Goal: Transaction & Acquisition: Purchase product/service

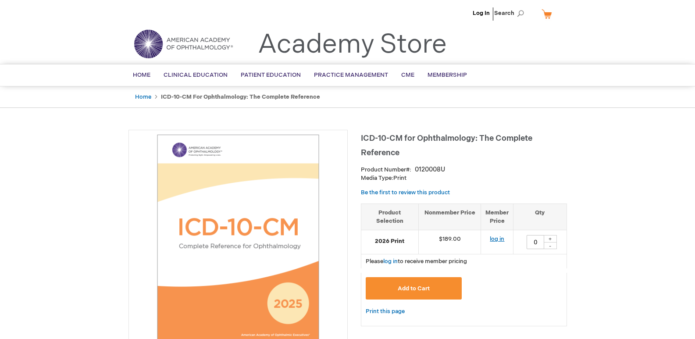
click at [496, 238] on link "log in" at bounding box center [497, 239] width 14 height 7
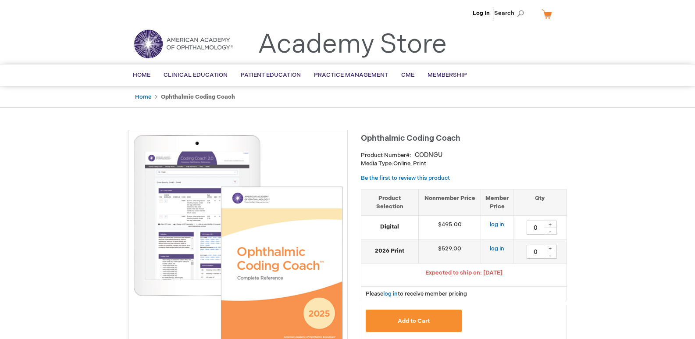
click at [481, 9] on li "Log In" at bounding box center [482, 13] width 22 height 26
click at [480, 12] on link "Log In" at bounding box center [481, 13] width 17 height 7
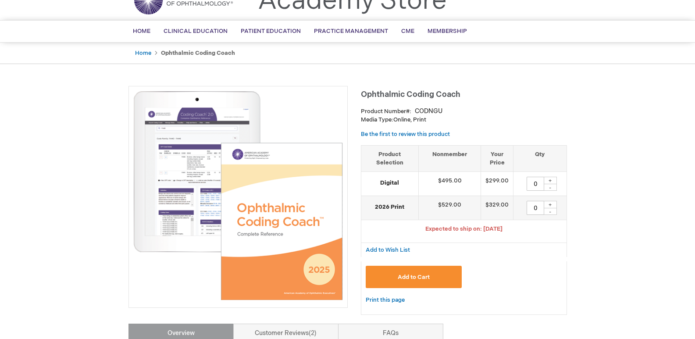
scroll to position [88, 0]
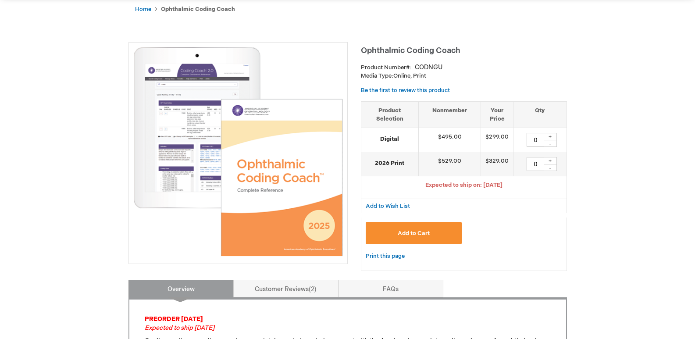
click at [550, 162] on div "+" at bounding box center [550, 160] width 13 height 7
type input "1"
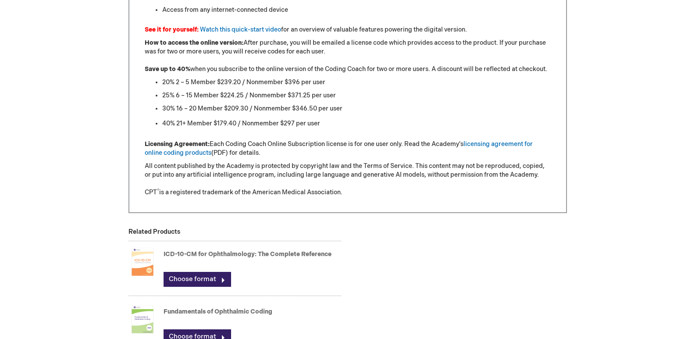
scroll to position [965, 0]
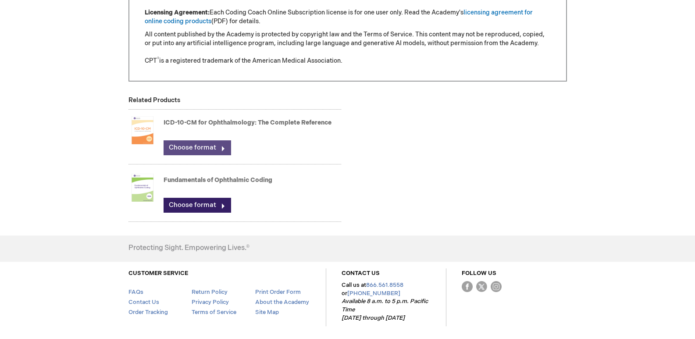
click at [191, 147] on link "Choose format" at bounding box center [198, 147] width 68 height 15
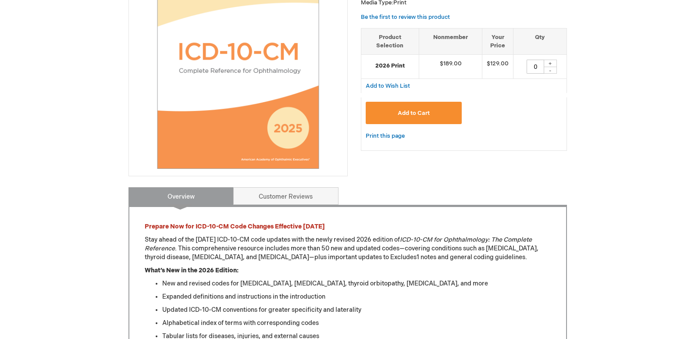
scroll to position [44, 0]
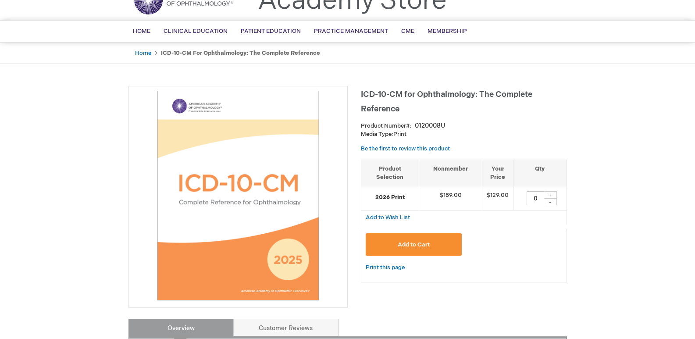
click at [552, 192] on div "+" at bounding box center [550, 194] width 13 height 7
type input "1"
click at [438, 240] on button "Add to Cart" at bounding box center [414, 244] width 97 height 22
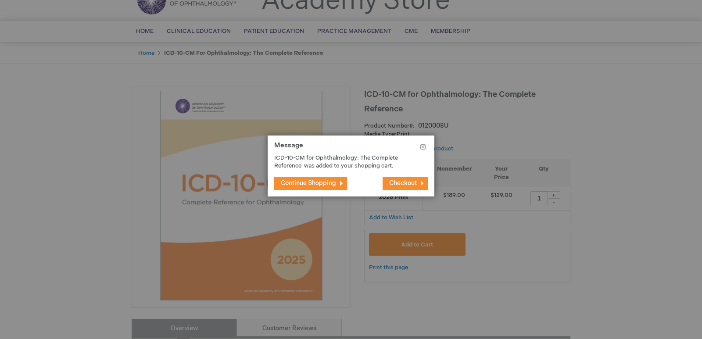
click at [294, 186] on span "Continue Shopping" at bounding box center [308, 182] width 55 height 7
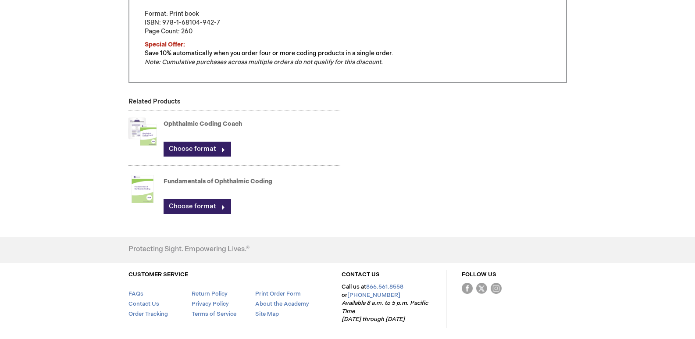
scroll to position [607, 0]
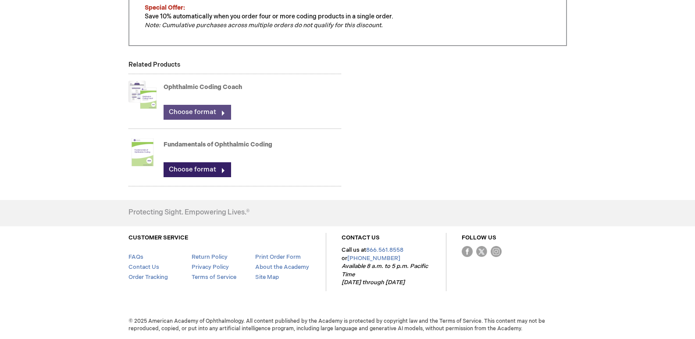
click at [176, 113] on link "Choose format" at bounding box center [198, 112] width 68 height 15
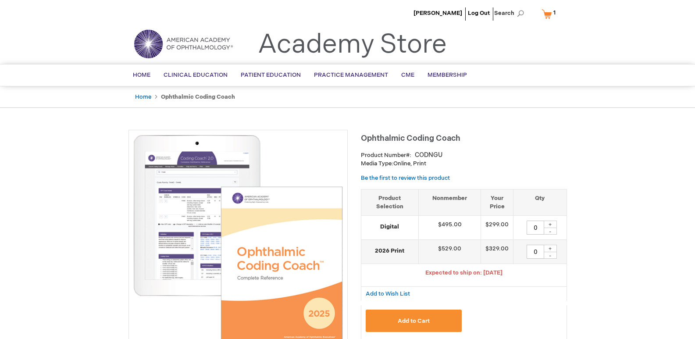
scroll to position [88, 0]
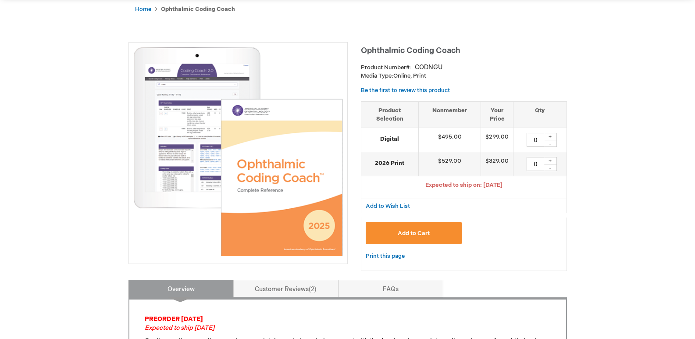
click at [550, 161] on div "+" at bounding box center [550, 160] width 13 height 7
type input "1"
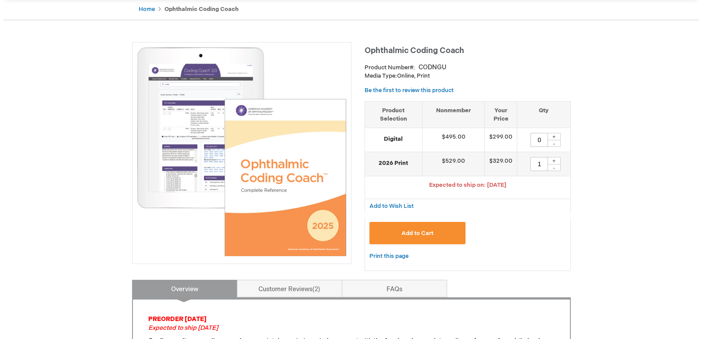
scroll to position [132, 0]
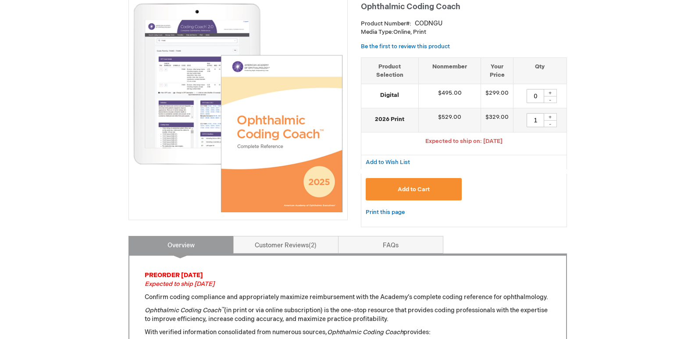
click at [408, 198] on button "Add to Cart" at bounding box center [414, 189] width 97 height 22
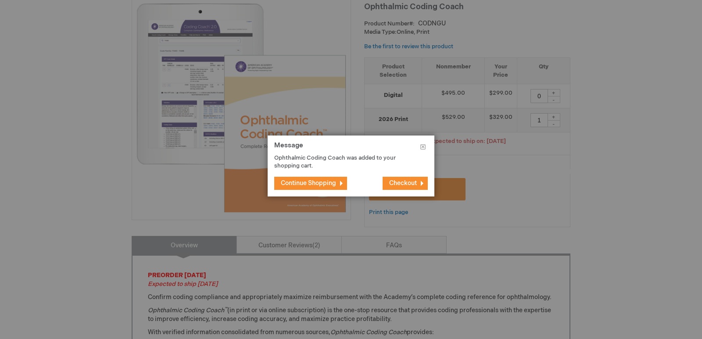
click at [401, 183] on span "Checkout" at bounding box center [403, 182] width 28 height 7
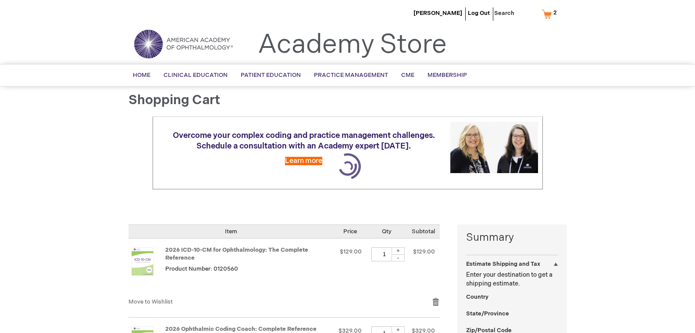
select select "US"
select select "40"
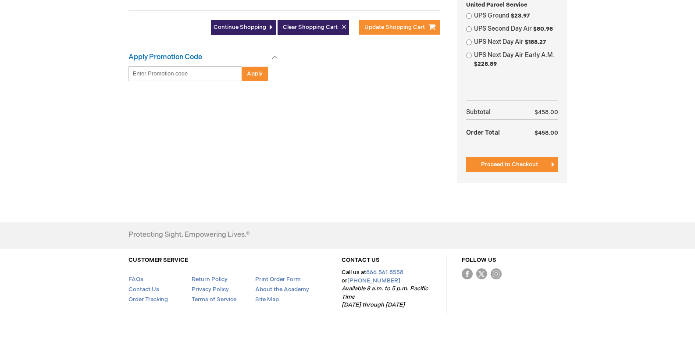
scroll to position [351, 0]
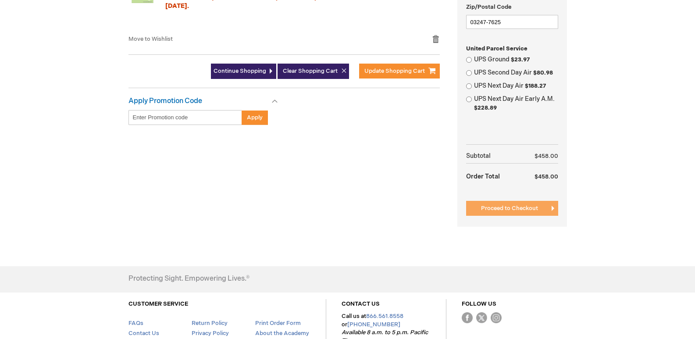
click at [527, 209] on span "Proceed to Checkout" at bounding box center [509, 208] width 57 height 7
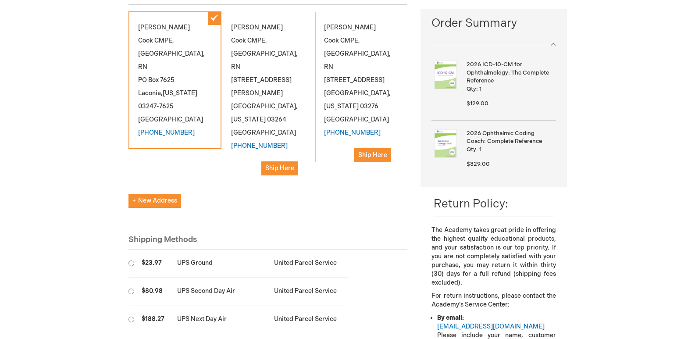
scroll to position [176, 0]
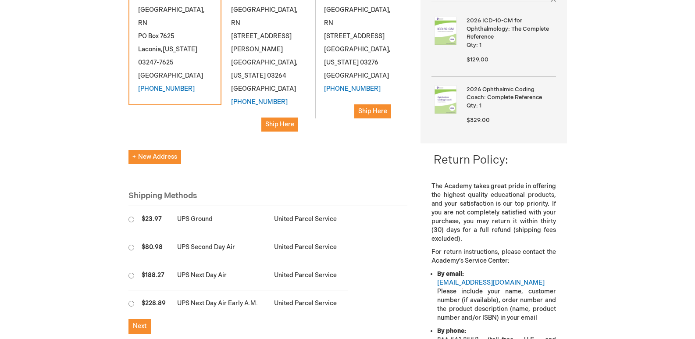
click at [130, 217] on input "radio" at bounding box center [132, 220] width 6 height 6
radio input "true"
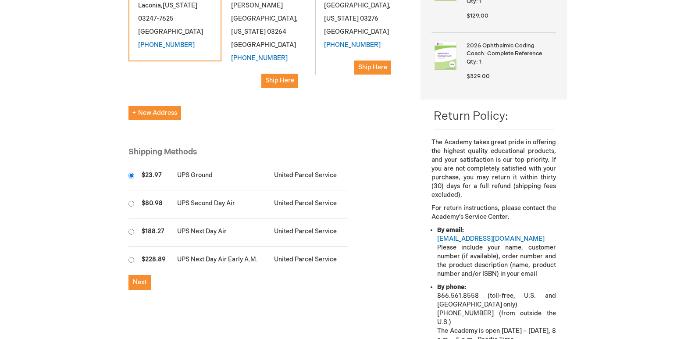
scroll to position [263, 0]
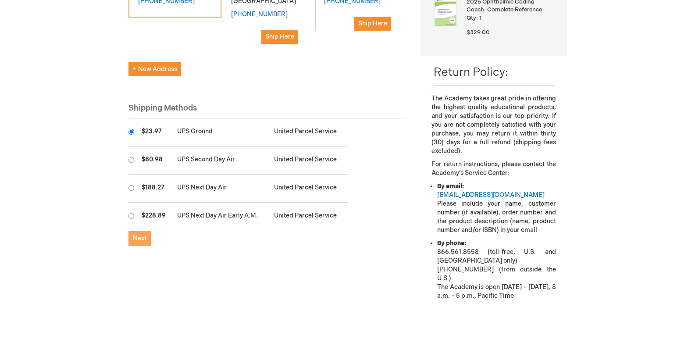
click at [136, 231] on button "Next" at bounding box center [140, 238] width 22 height 15
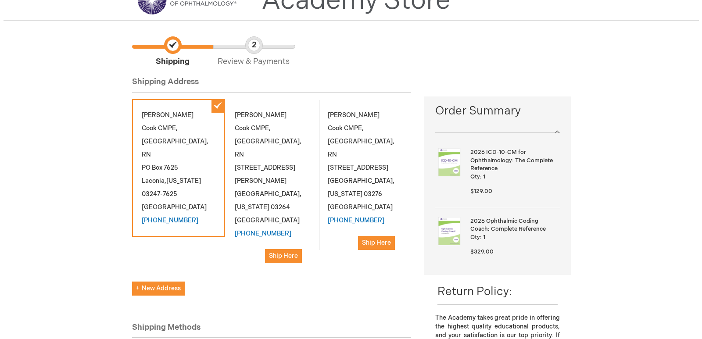
scroll to position [88, 0]
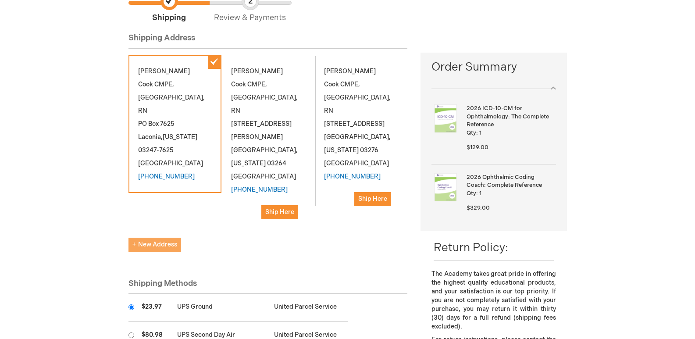
click at [136, 241] on span "New Address" at bounding box center [155, 244] width 45 height 7
select select "US"
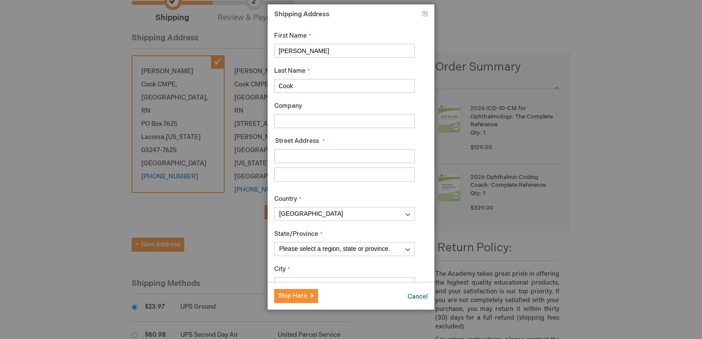
click at [327, 50] on input "Rosemary" at bounding box center [344, 51] width 140 height 14
type input "Cassie"
click at [312, 83] on input "Cook" at bounding box center [344, 86] width 140 height 14
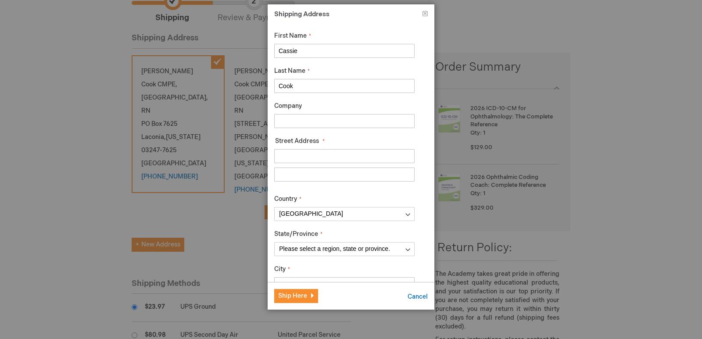
click at [312, 83] on input "Cook" at bounding box center [344, 86] width 140 height 14
type input "Smith"
click at [297, 121] on input "Company" at bounding box center [344, 121] width 140 height 14
type input "LACONIA EYE ASSOCIATES"
click at [333, 150] on input "Street Address: Line 1" at bounding box center [344, 156] width 140 height 14
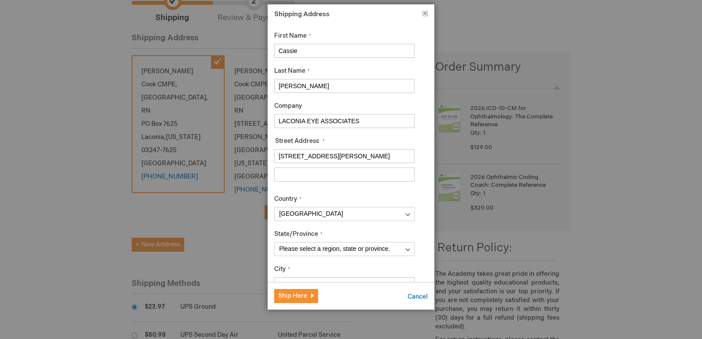
click at [423, 14] on button "Close" at bounding box center [425, 15] width 5 height 9
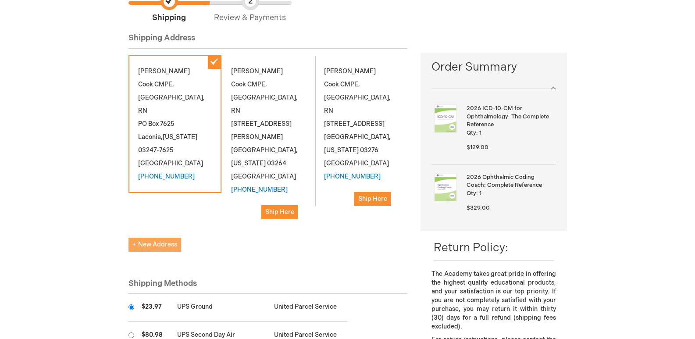
click at [163, 241] on span "New Address" at bounding box center [155, 244] width 45 height 7
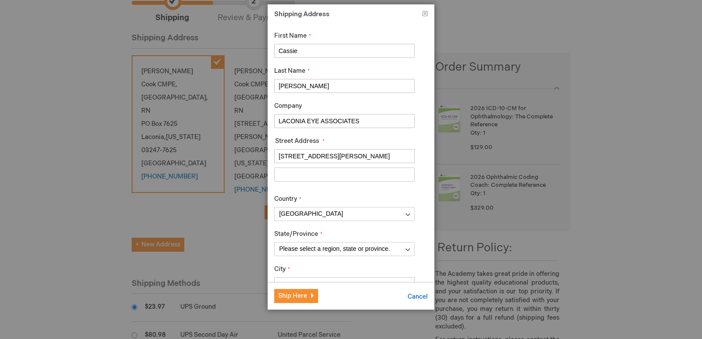
click at [349, 156] on input "368 Hounsell Ave" at bounding box center [344, 156] width 140 height 14
click at [348, 156] on input "368 Hounsell Ave" at bounding box center [344, 156] width 140 height 14
click at [287, 155] on input "368 Hounsell Ave" at bounding box center [344, 156] width 140 height 14
drag, startPoint x: 287, startPoint y: 155, endPoint x: 269, endPoint y: 155, distance: 18.0
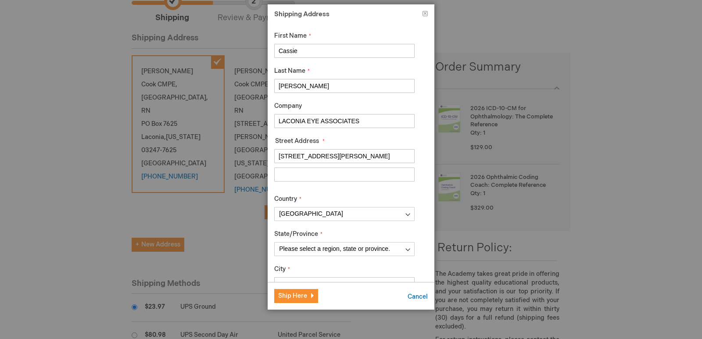
click at [269, 155] on div "First Name Cassie Last Name Smith Company LACONIA EYE ASSOCIATES Street Address…" at bounding box center [351, 152] width 167 height 259
type input "11 Hounsell Ave"
click at [372, 119] on input "LACONIA EYE ASSOCIATES" at bounding box center [344, 121] width 140 height 14
drag, startPoint x: 372, startPoint y: 119, endPoint x: 207, endPoint y: 119, distance: 165.4
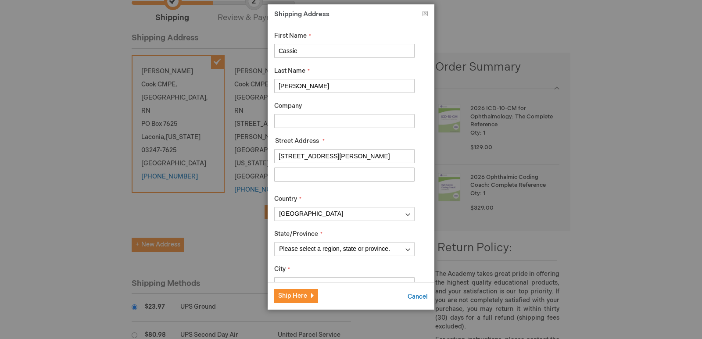
click at [279, 158] on input "11 Hounsell Ave" at bounding box center [344, 156] width 140 height 14
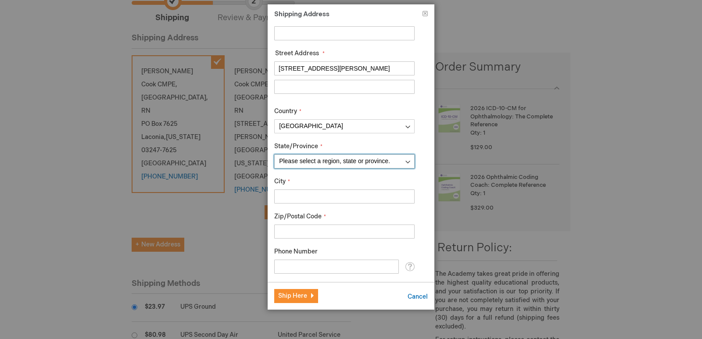
click at [325, 160] on select "Please select a region, state or province. Alabama Alaska American Samoa Arizon…" at bounding box center [344, 161] width 140 height 14
select select "40"
click at [274, 154] on select "Please select a region, state or province. Alabama Alaska American Samoa Arizon…" at bounding box center [344, 161] width 140 height 14
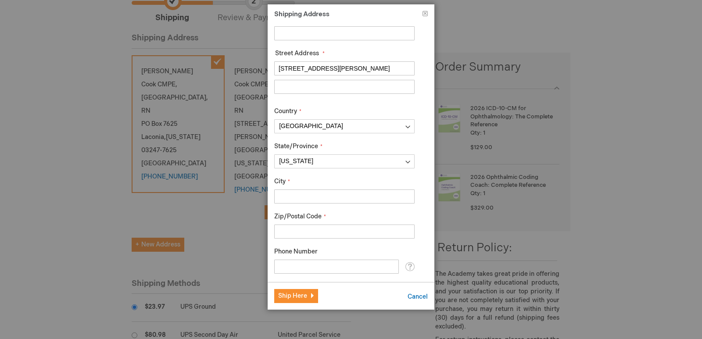
click at [329, 197] on input "City" at bounding box center [344, 197] width 140 height 14
type input "LACONIA"
type input "03246"
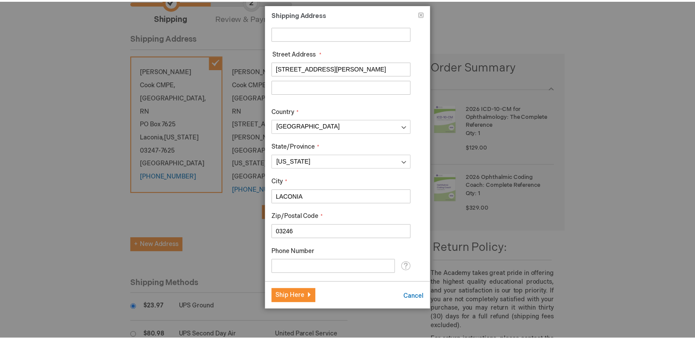
scroll to position [106, 0]
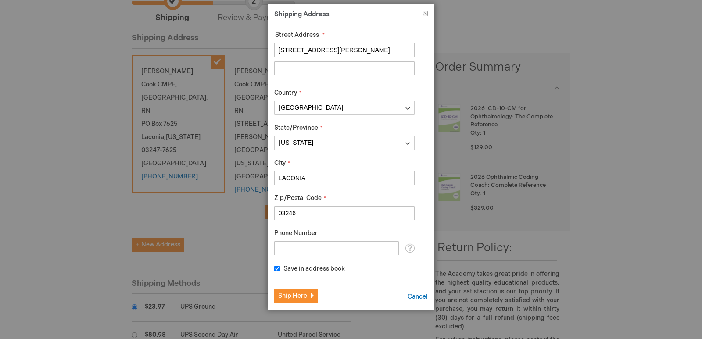
click at [334, 246] on input "Phone Number" at bounding box center [336, 248] width 125 height 14
drag, startPoint x: 366, startPoint y: 8, endPoint x: 362, endPoint y: 15, distance: 7.8
click at [362, 15] on header "Shipping Address Close" at bounding box center [351, 13] width 167 height 18
click at [304, 248] on input "Phone Number" at bounding box center [336, 248] width 125 height 14
type input "6035282816"
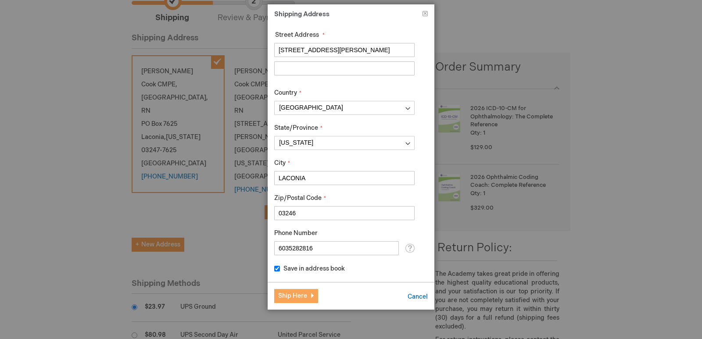
click at [303, 297] on span "Ship Here" at bounding box center [292, 295] width 29 height 7
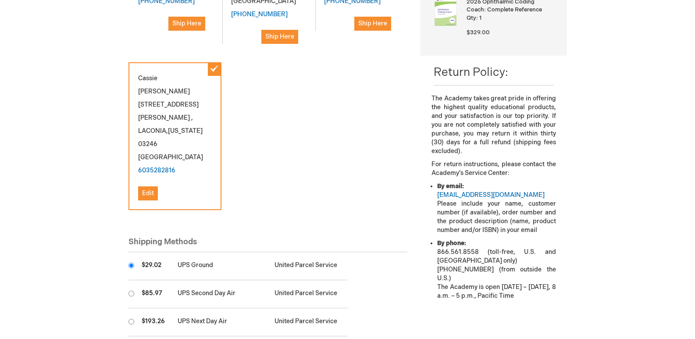
scroll to position [307, 0]
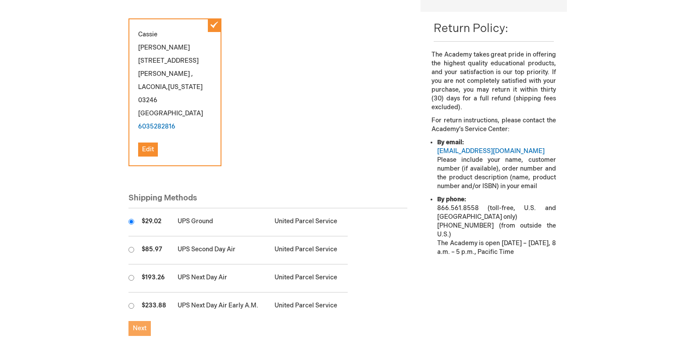
click at [138, 325] on span "Next" at bounding box center [140, 328] width 14 height 7
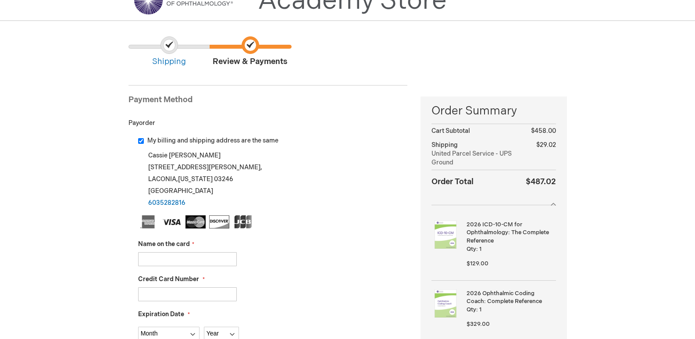
scroll to position [88, 0]
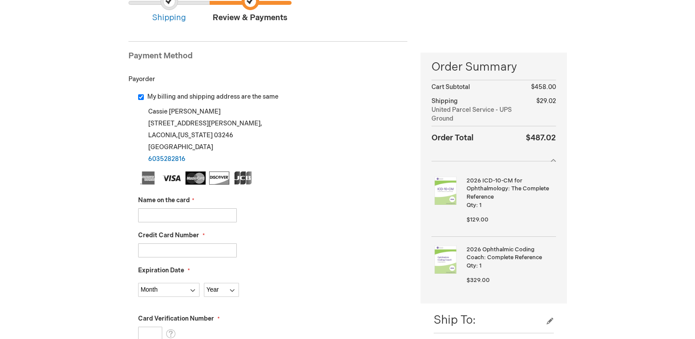
click at [140, 94] on input "My billing and shipping address are the same" at bounding box center [141, 97] width 6 height 6
checkbox input "false"
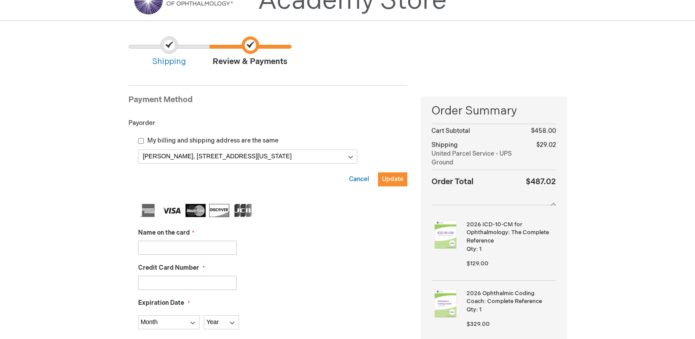
scroll to position [0, 0]
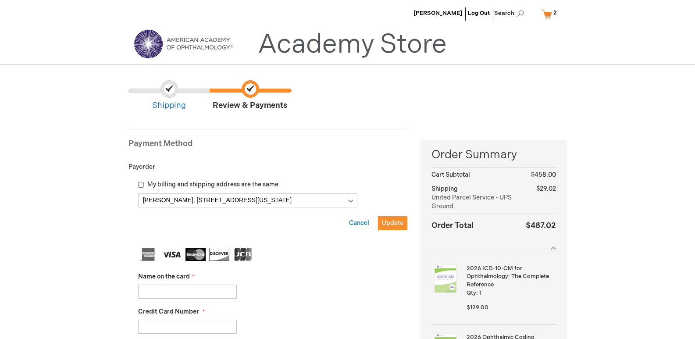
click at [301, 256] on ul at bounding box center [273, 256] width 270 height 16
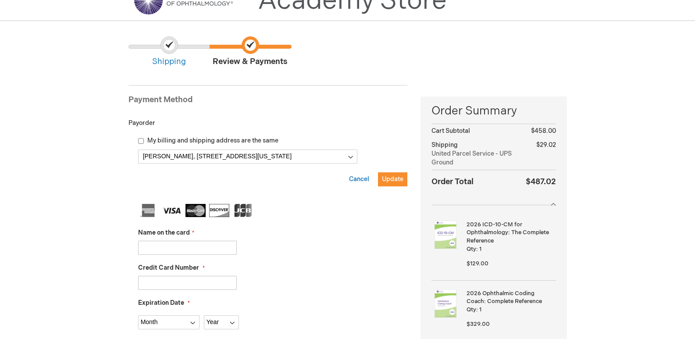
scroll to position [88, 0]
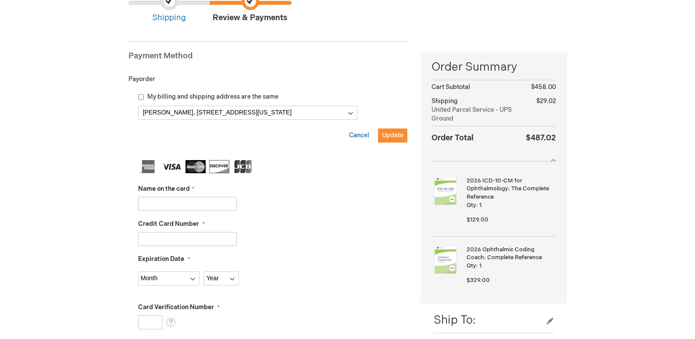
click at [197, 207] on input "Name on the card" at bounding box center [187, 204] width 99 height 14
type input "Douglas Scott"
click at [175, 230] on div "Credit Card Number" at bounding box center [273, 233] width 270 height 26
click at [174, 237] on input "Credit Card Number" at bounding box center [187, 239] width 99 height 14
type input "4246315400005904"
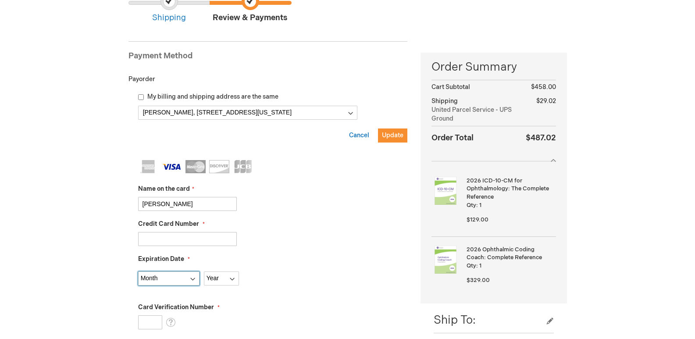
click at [176, 274] on select "Month 01 - January 02 - February 03 - March 04 - April 05 - May 06 - June 07 - …" at bounding box center [168, 279] width 61 height 14
select select "3"
click at [138, 272] on select "Month 01 - January 02 - February 03 - March 04 - April 05 - May 06 - June 07 - …" at bounding box center [168, 279] width 61 height 14
click at [222, 275] on select "Year 2025 2026 2027 2028 2029 2030 2031 2032 2033 2034 2035" at bounding box center [221, 279] width 35 height 14
select select "2029"
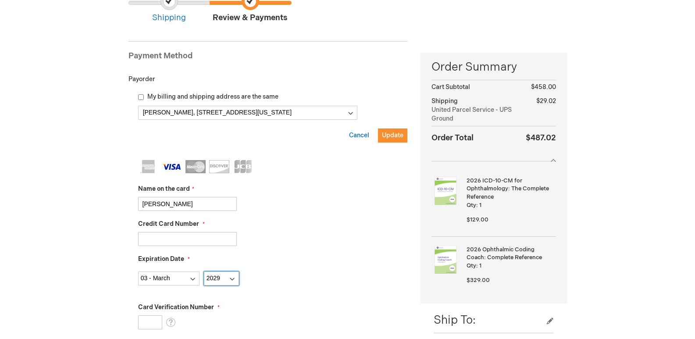
click at [204, 272] on select "Year 2025 2026 2027 2028 2029 2030 2031 2032 2033 2034 2035" at bounding box center [221, 279] width 35 height 14
click at [316, 299] on fieldset "Name on the card Douglas Scott Credit Card Number 4246315400005904 Expiration D…" at bounding box center [273, 315] width 270 height 311
click at [147, 318] on input "Card Verification Number" at bounding box center [150, 322] width 24 height 14
type input "128"
click at [329, 301] on fieldset "Name on the card Douglas Scott Credit Card Number 4246315400005904 Expiration D…" at bounding box center [273, 315] width 270 height 311
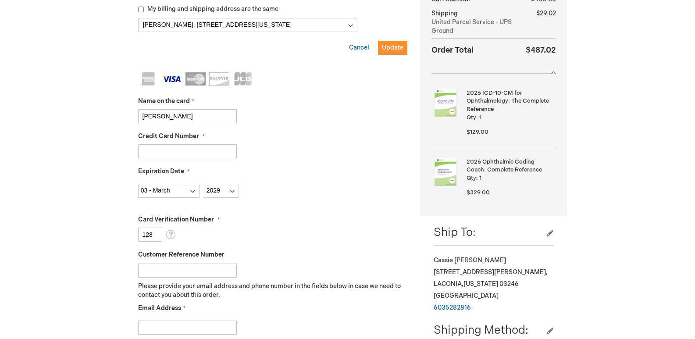
scroll to position [219, 0]
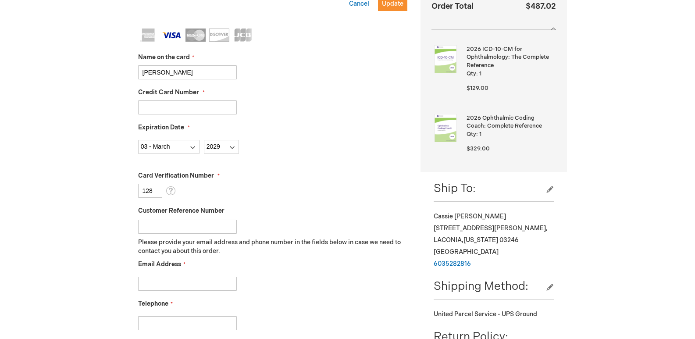
click at [213, 230] on input "Customer Reference Number" at bounding box center [187, 227] width 99 height 14
click at [188, 227] on input "Customer Reference Number" at bounding box center [187, 227] width 99 height 14
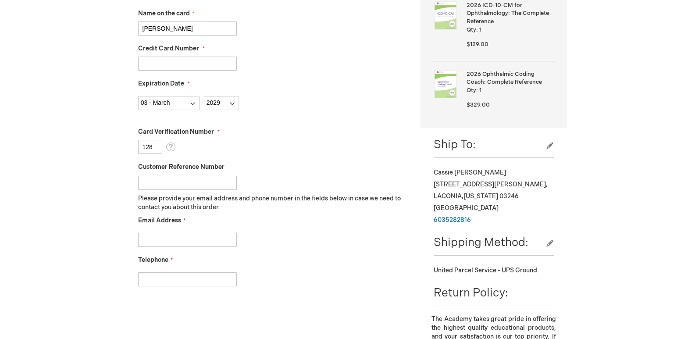
click at [179, 238] on input "Email Address" at bounding box center [187, 240] width 99 height 14
type input "rcook@laconiaeye.com"
click at [190, 281] on input "Telephone" at bounding box center [187, 279] width 99 height 14
click at [162, 279] on input "6035282816" at bounding box center [187, 279] width 99 height 14
drag, startPoint x: 163, startPoint y: 279, endPoint x: 183, endPoint y: 279, distance: 19.7
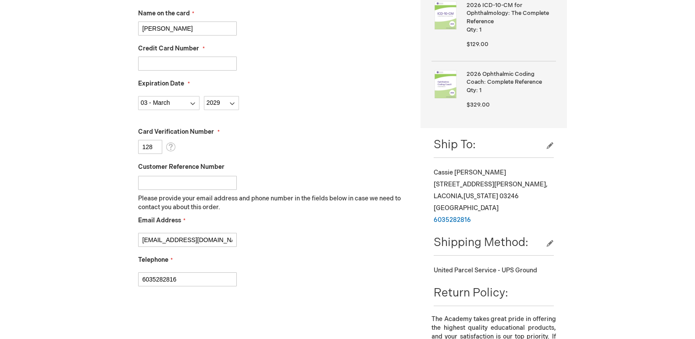
click at [183, 279] on input "6035282816" at bounding box center [187, 279] width 99 height 14
type input "6035288216"
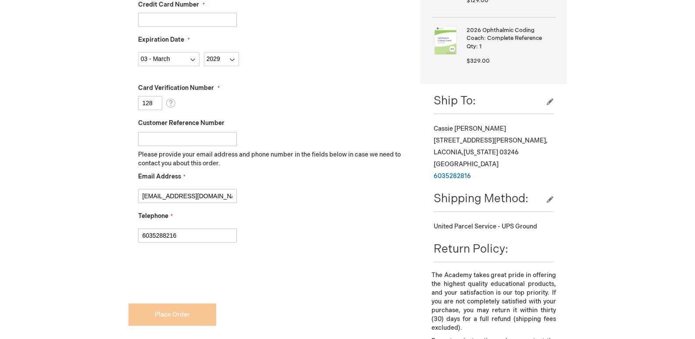
scroll to position [351, 0]
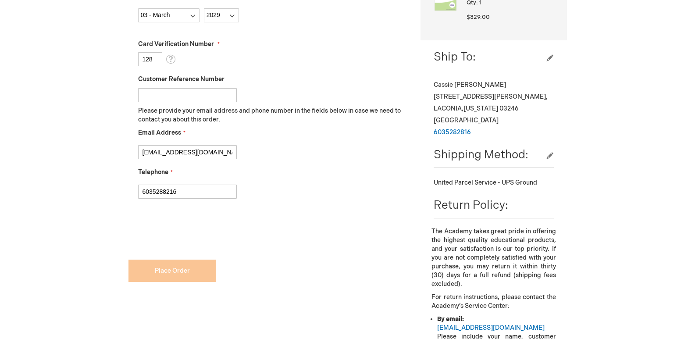
click at [191, 274] on form "Payment Information Payment Method Payorder My billing and shipping address are…" at bounding box center [269, 38] width 280 height 539
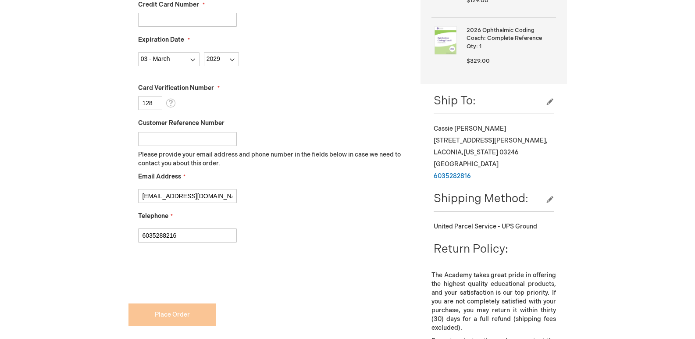
click at [199, 122] on span "Customer Reference Number" at bounding box center [181, 122] width 86 height 7
click at [199, 132] on input "Customer Reference Number" at bounding box center [187, 139] width 99 height 14
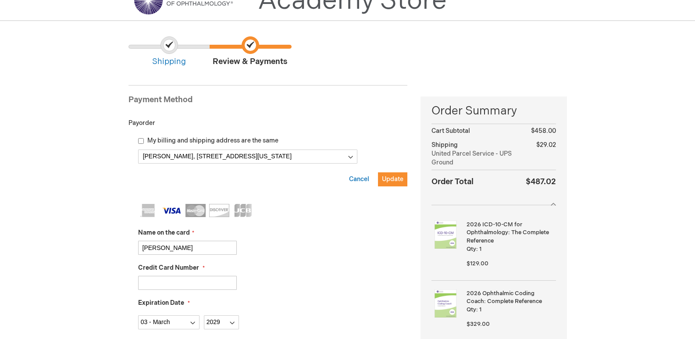
scroll to position [132, 0]
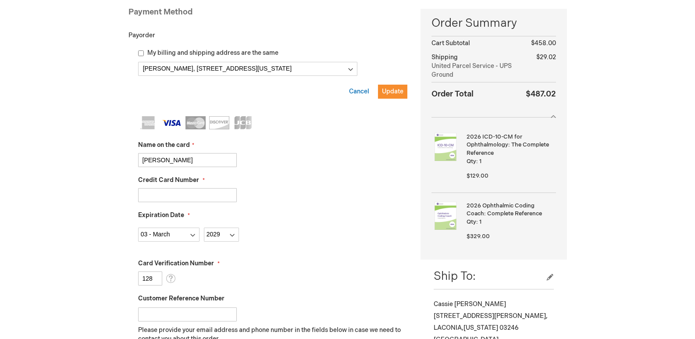
click at [172, 314] on input "Customer Reference Number" at bounding box center [187, 315] width 99 height 14
checkbox input "false"
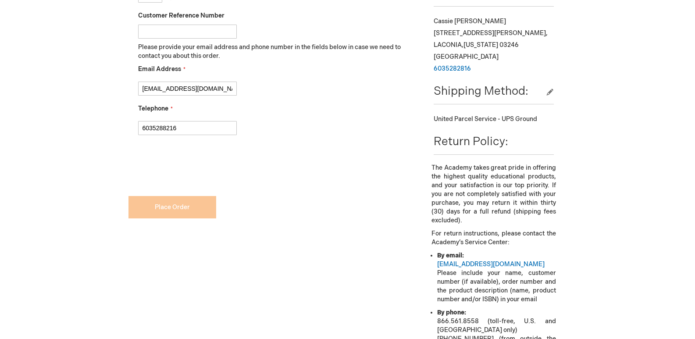
click at [154, 34] on input "Customer Reference Number" at bounding box center [187, 32] width 99 height 14
paste input "000001946869"
type input "000001946869"
checkbox input "true"
click at [305, 193] on input "This is a required field." at bounding box center [269, 194] width 280 height 14
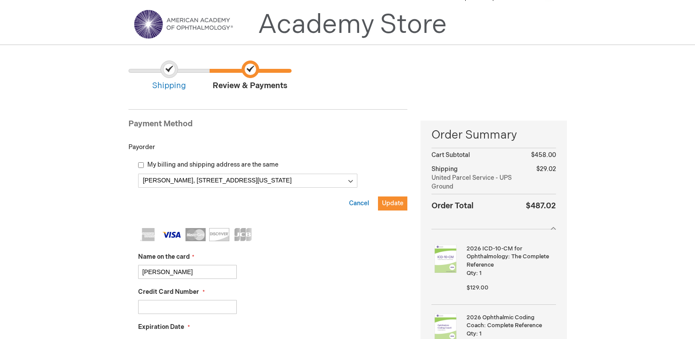
scroll to position [108, 0]
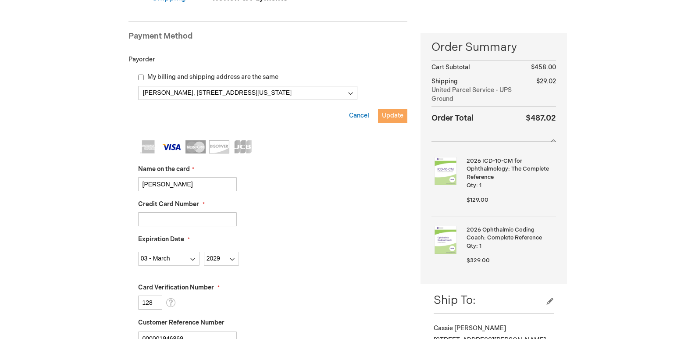
click at [398, 115] on span "Update" at bounding box center [393, 115] width 22 height 7
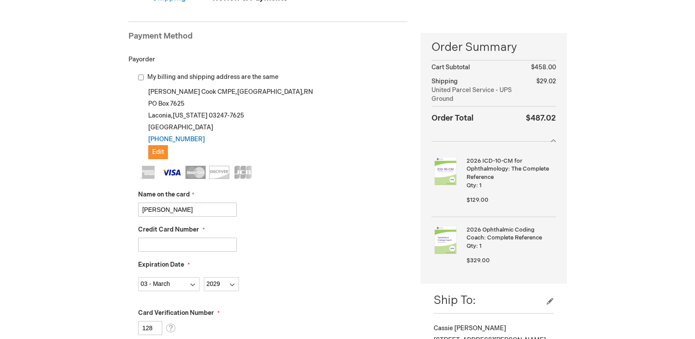
click at [319, 192] on div "Name on the card Douglas Scott" at bounding box center [273, 203] width 270 height 26
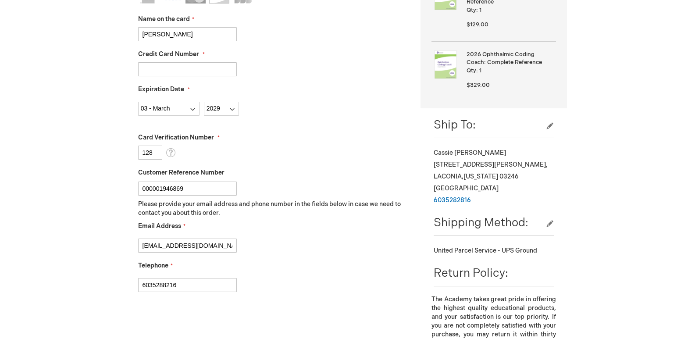
scroll to position [415, 0]
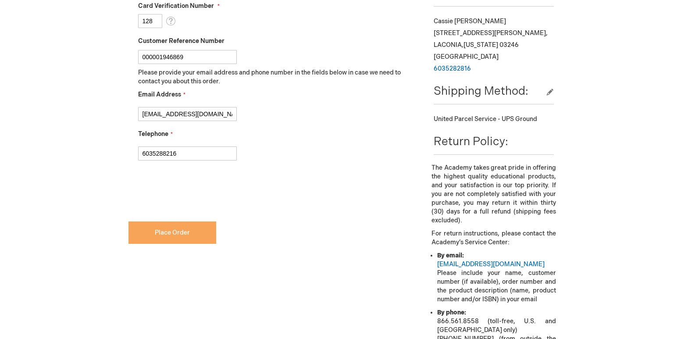
click at [148, 233] on button "Place Order" at bounding box center [173, 233] width 88 height 22
